Goal: Task Accomplishment & Management: Manage account settings

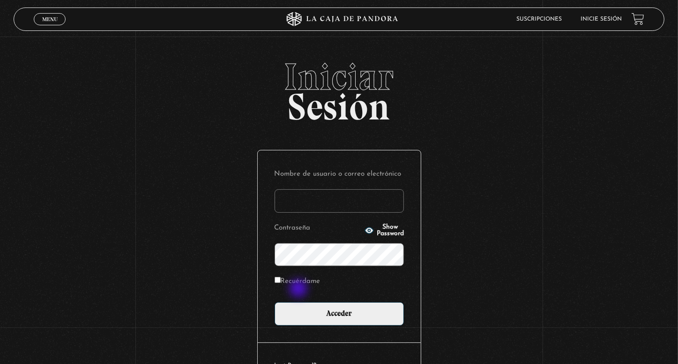
type input "[EMAIL_ADDRESS][DOMAIN_NAME]"
click at [300, 283] on label "Recuérdame" at bounding box center [297, 281] width 46 height 15
click at [281, 283] on input "Recuérdame" at bounding box center [277, 280] width 6 height 6
checkbox input "true"
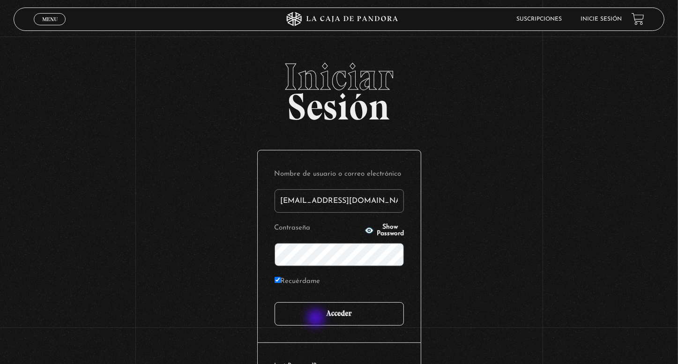
click at [317, 319] on input "Acceder" at bounding box center [338, 313] width 129 height 23
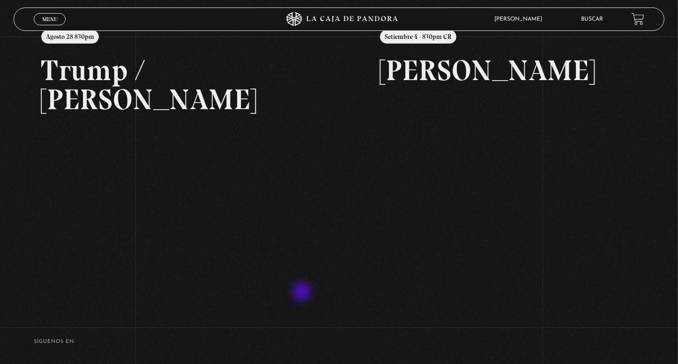
scroll to position [69, 0]
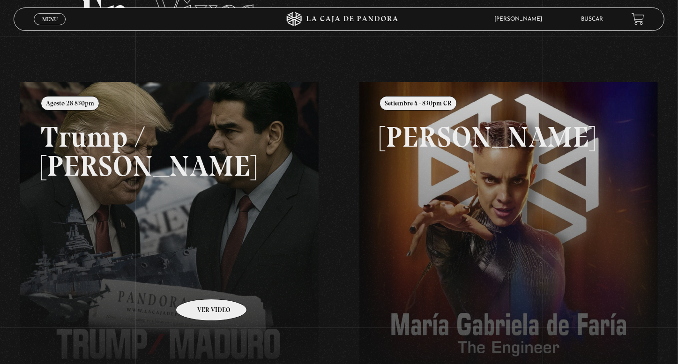
click at [200, 265] on link at bounding box center [359, 264] width 678 height 364
